Goal: Transaction & Acquisition: Book appointment/travel/reservation

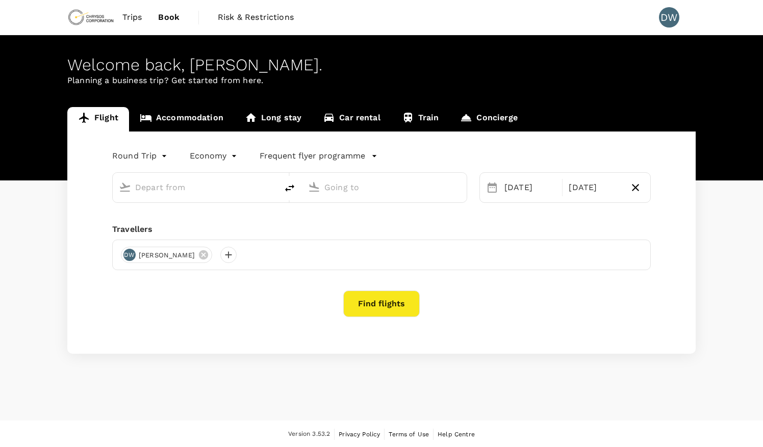
type input "Takoradi Airport (TKD)"
type input "Kotoka Intl (ACC)"
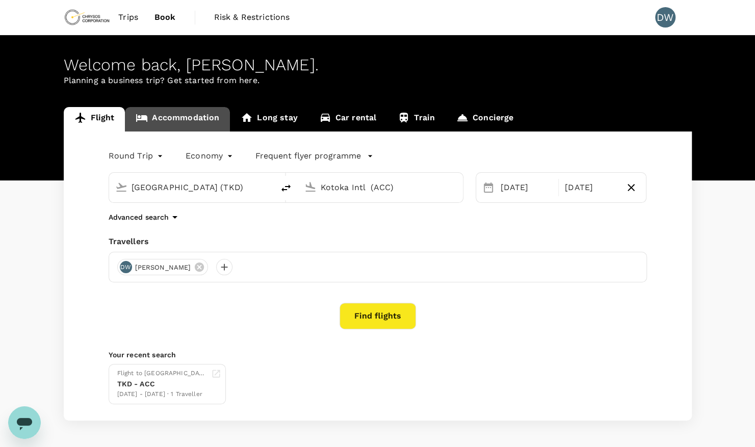
click at [181, 115] on link "Accommodation" at bounding box center [177, 119] width 105 height 24
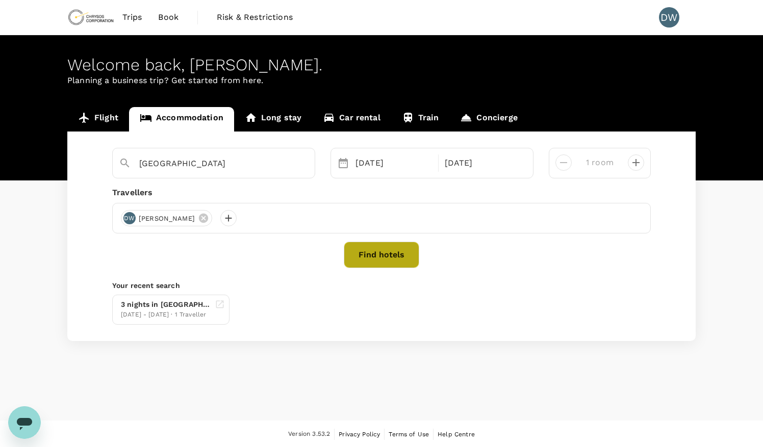
click at [375, 254] on button "Find hotels" at bounding box center [381, 255] width 75 height 27
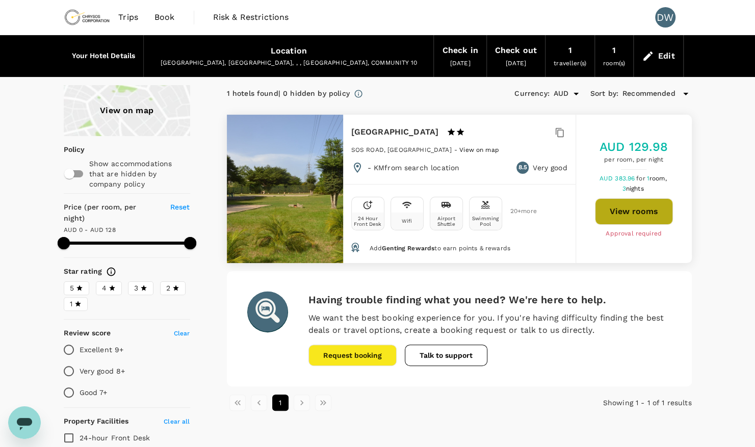
click at [632, 211] on button "View rooms" at bounding box center [634, 211] width 78 height 27
type input "127"
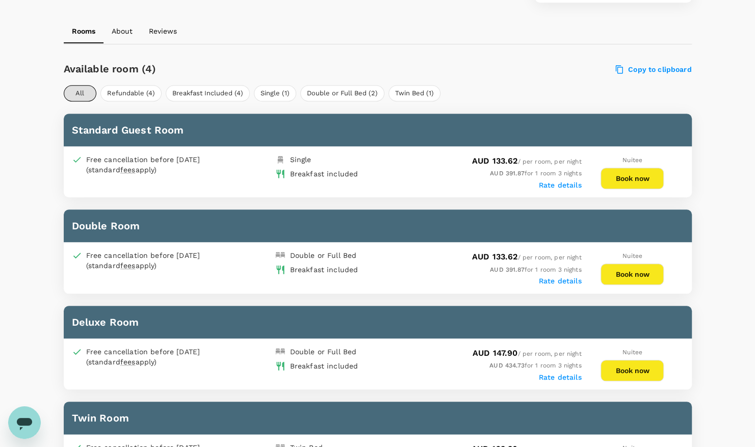
scroll to position [444, 0]
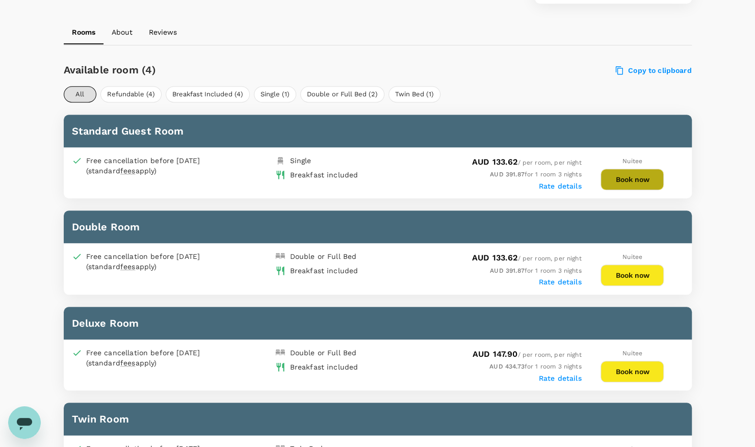
click at [648, 178] on button "Book now" at bounding box center [632, 179] width 63 height 21
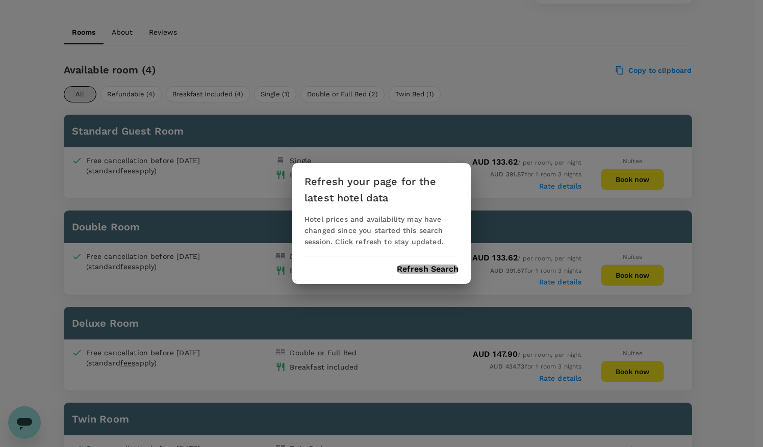
click at [444, 267] on button "Refresh Search" at bounding box center [428, 269] width 62 height 9
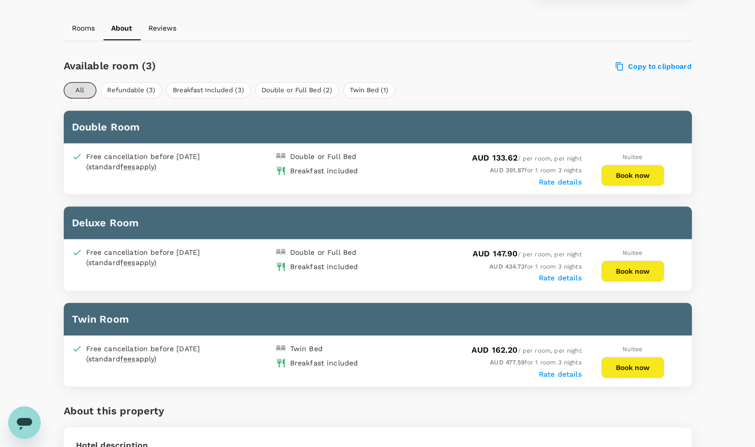
scroll to position [444, 0]
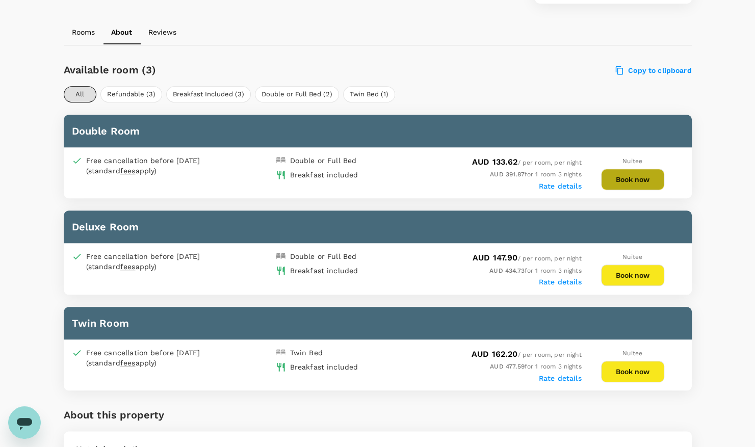
click at [631, 175] on button "Book now" at bounding box center [632, 179] width 63 height 21
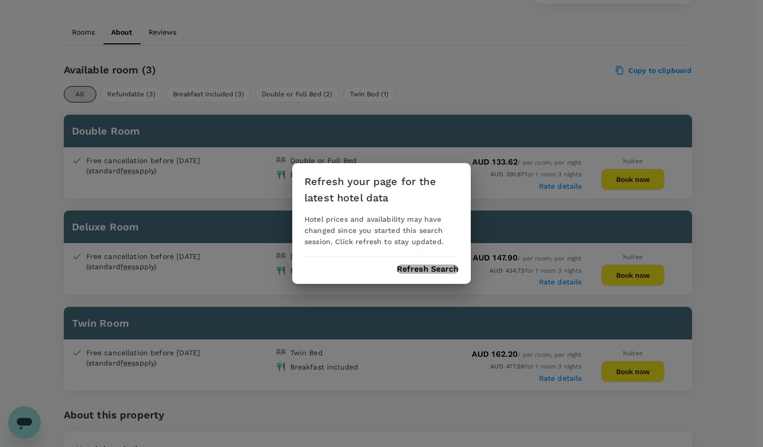
click at [436, 268] on button "Refresh Search" at bounding box center [428, 269] width 62 height 9
